Goal: Task Accomplishment & Management: Complete application form

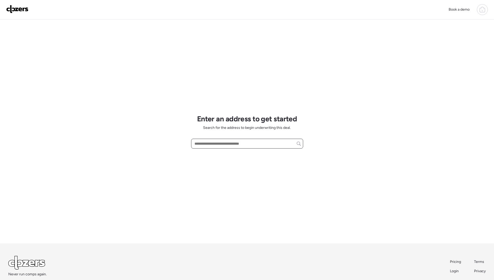
click at [251, 140] on input "text" at bounding box center [247, 143] width 107 height 7
paste input "**********"
click at [261, 142] on input "**********" at bounding box center [247, 143] width 107 height 7
click at [291, 142] on input "**********" at bounding box center [247, 143] width 107 height 7
click at [262, 152] on div "2435 E Evergreen St, Mesa, AZ, 85213" at bounding box center [247, 153] width 112 height 9
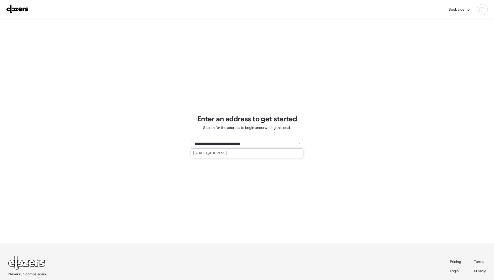
type input "**********"
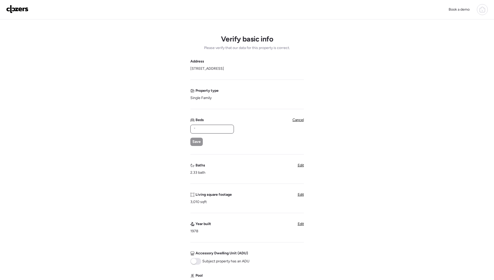
click at [221, 129] on input "text" at bounding box center [212, 129] width 39 height 7
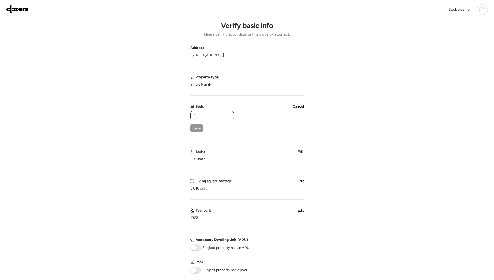
scroll to position [44, 0]
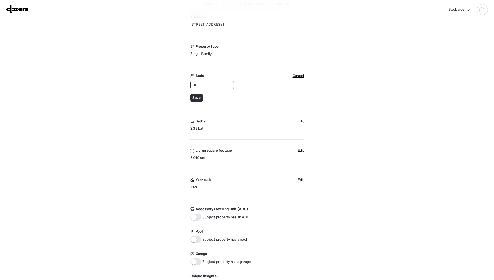
type input "*"
click at [302, 121] on span "Edit" at bounding box center [301, 121] width 6 height 4
click at [220, 115] on input "****" at bounding box center [212, 114] width 39 height 7
type input "*"
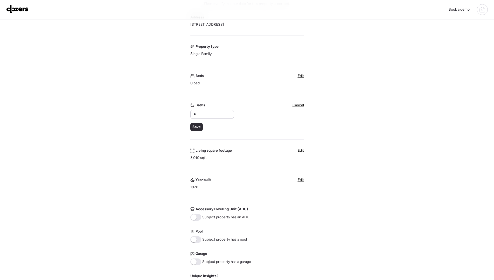
drag, startPoint x: 173, startPoint y: 137, endPoint x: 175, endPoint y: 135, distance: 3.2
click at [173, 137] on div "Verify basic info Please verify that our data for this property is correct. Add…" at bounding box center [247, 170] width 486 height 390
click at [199, 129] on span "Save" at bounding box center [197, 127] width 8 height 5
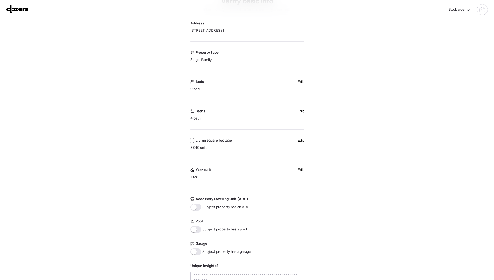
scroll to position [35, 0]
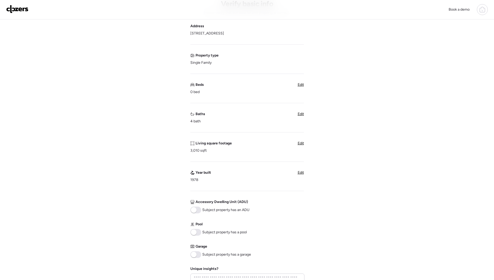
drag, startPoint x: 308, startPoint y: 85, endPoint x: 304, endPoint y: 85, distance: 3.1
click at [306, 85] on div "Verify basic info Please verify that our data for this property is correct. Add…" at bounding box center [247, 171] width 486 height 374
click at [304, 85] on div "Verify basic info Please verify that our data for this property is correct. Add…" at bounding box center [247, 171] width 486 height 374
click at [298, 83] on span "Edit" at bounding box center [301, 85] width 6 height 4
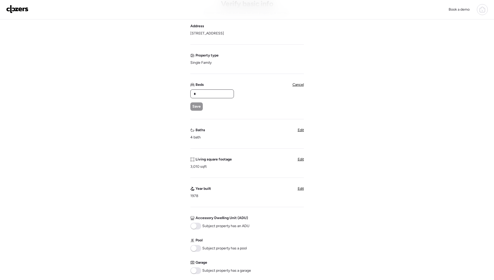
click at [209, 96] on input "*" at bounding box center [212, 93] width 39 height 7
type input "*"
click at [202, 106] on div "Save" at bounding box center [196, 107] width 12 height 8
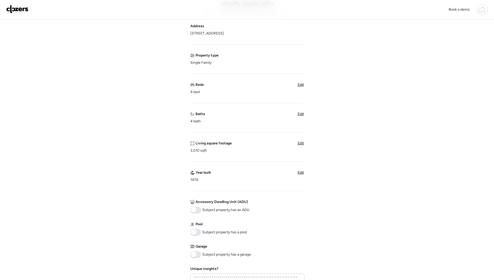
click at [124, 126] on div "Verify basic info Please verify that our data for this property is correct. Add…" at bounding box center [247, 171] width 486 height 374
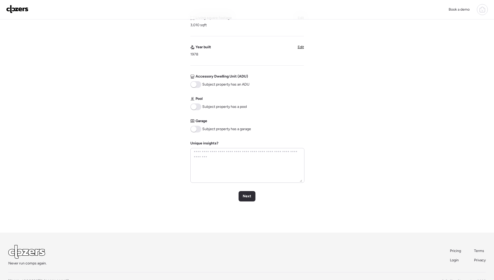
scroll to position [172, 0]
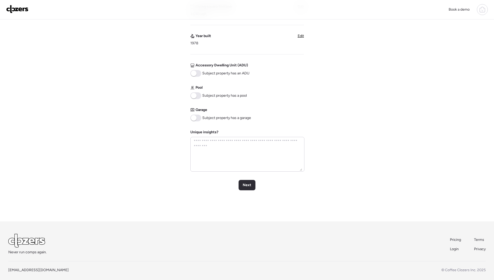
click at [198, 119] on span at bounding box center [195, 118] width 11 height 7
click at [248, 193] on div "Verify basic info Please verify that our data for this property is correct. Add…" at bounding box center [247, 34] width 486 height 374
click at [248, 184] on span "Next" at bounding box center [247, 185] width 9 height 5
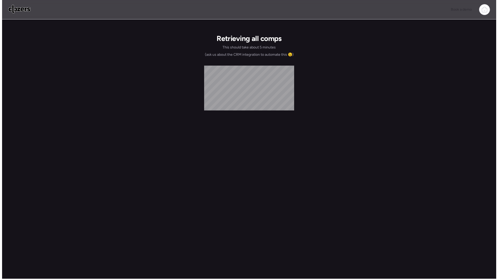
scroll to position [0, 0]
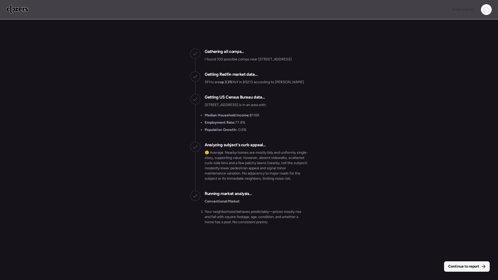
click at [449, 268] on span "Continue to report" at bounding box center [463, 266] width 31 height 5
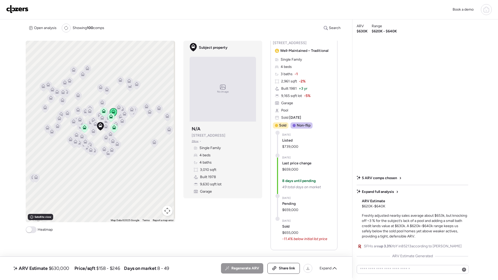
scroll to position [114, 0]
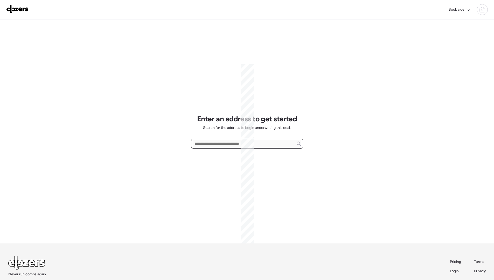
click at [208, 140] on input "text" at bounding box center [247, 143] width 107 height 7
paste input "**********"
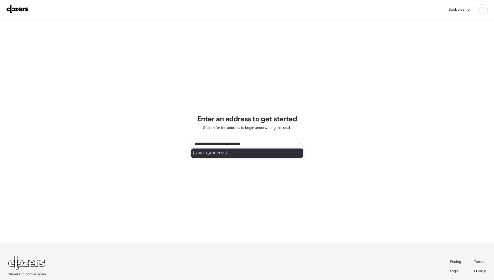
click at [227, 153] on span "[STREET_ADDRESS]" at bounding box center [210, 153] width 34 height 5
type input "**********"
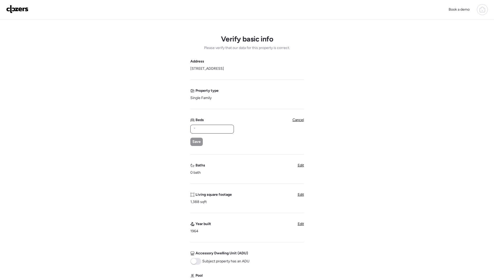
click at [214, 126] on input "text" at bounding box center [212, 129] width 39 height 7
type input "*"
click at [137, 195] on div "Verify basic info Please verify that our data for this property is correct. Add…" at bounding box center [247, 214] width 486 height 390
click at [296, 165] on div "Baths 0 bath Edit" at bounding box center [247, 169] width 114 height 12
click at [301, 165] on span "Edit" at bounding box center [301, 165] width 6 height 4
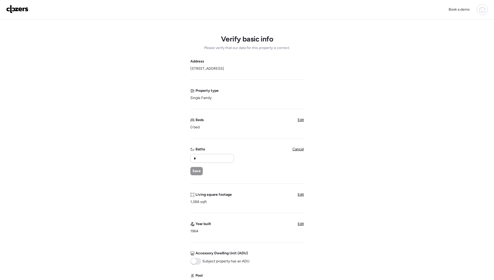
click at [297, 119] on div "Beds 0 bed Edit" at bounding box center [247, 124] width 114 height 12
click at [303, 120] on span "Edit" at bounding box center [301, 120] width 6 height 4
click at [227, 127] on input "*" at bounding box center [212, 129] width 39 height 7
type input "**"
click at [190, 141] on div "Save" at bounding box center [196, 142] width 12 height 8
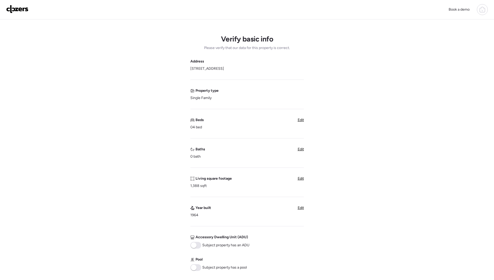
click at [301, 119] on span "Edit" at bounding box center [301, 120] width 6 height 4
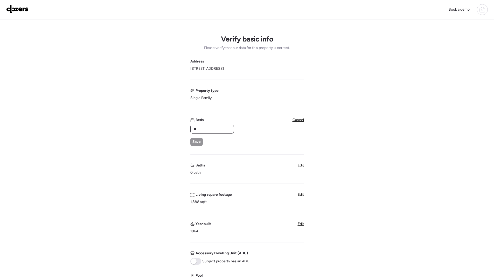
click at [195, 131] on input "**" at bounding box center [212, 129] width 39 height 7
type input "*"
click at [195, 142] on span "Save" at bounding box center [197, 141] width 8 height 5
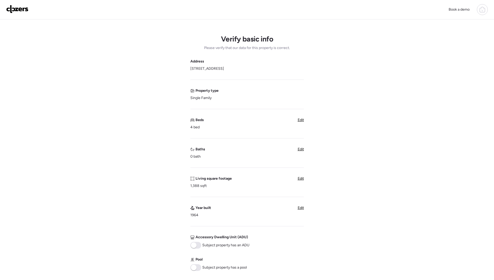
click at [301, 150] on span "Edit" at bounding box center [301, 149] width 6 height 4
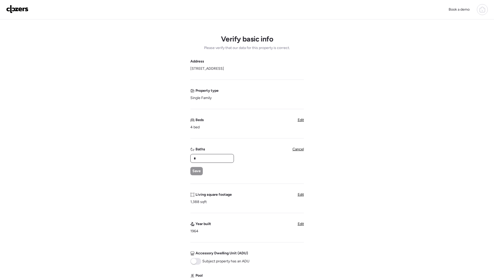
click at [213, 159] on input "*" at bounding box center [212, 158] width 39 height 7
type input "*"
click at [195, 171] on span "Save" at bounding box center [197, 171] width 8 height 5
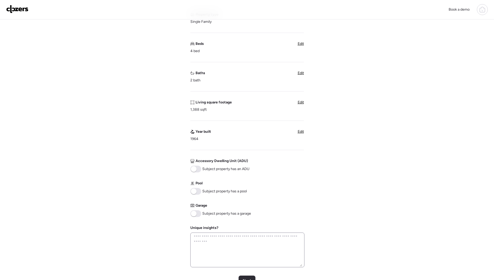
scroll to position [101, 0]
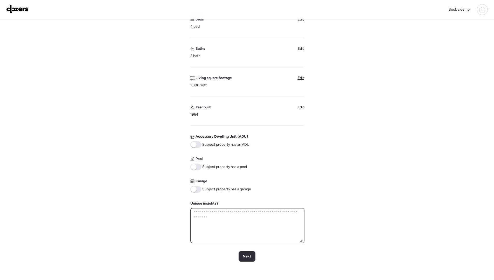
click at [209, 223] on textarea at bounding box center [248, 225] width 110 height 33
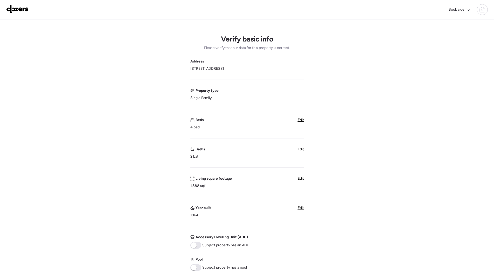
scroll to position [177, 0]
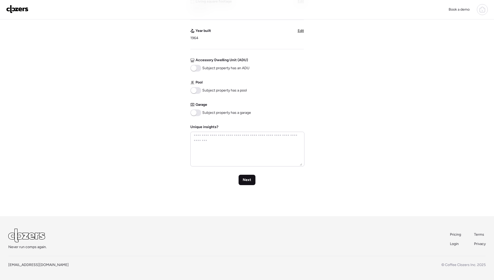
click at [244, 181] on span "Next" at bounding box center [247, 179] width 9 height 5
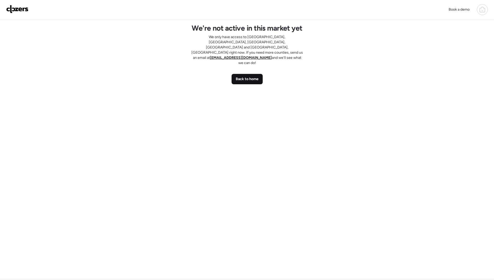
click at [256, 77] on span "Back to home" at bounding box center [247, 79] width 23 height 5
